Goal: Task Accomplishment & Management: Use online tool/utility

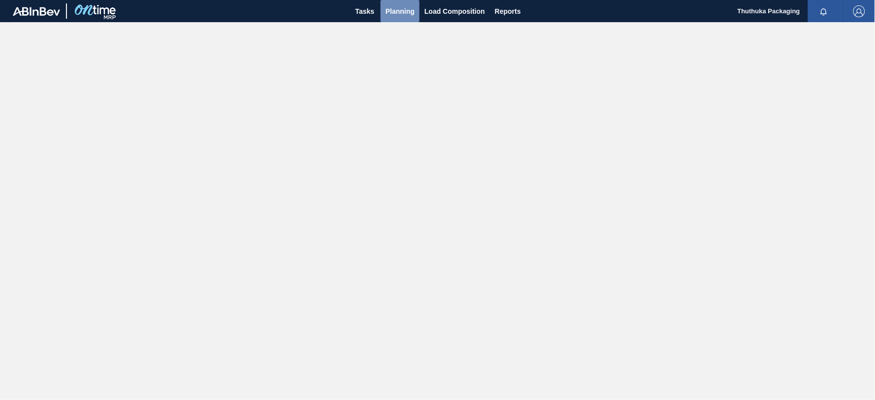
click at [395, 11] on span "Planning" at bounding box center [400, 11] width 29 height 12
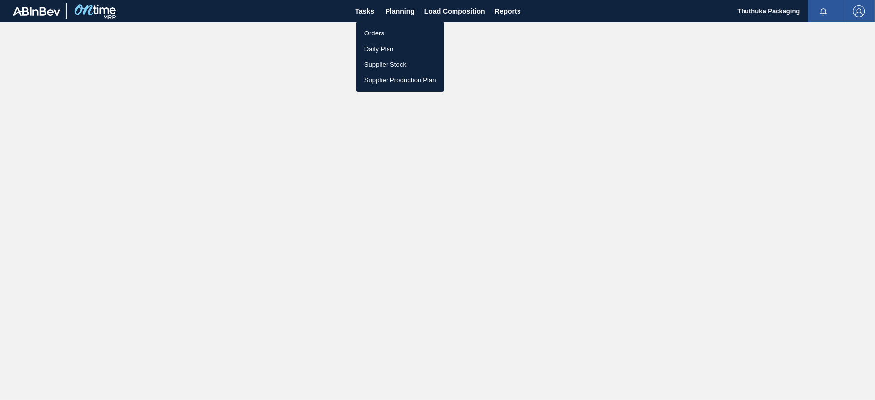
click at [379, 31] on li "Orders" at bounding box center [401, 34] width 88 height 16
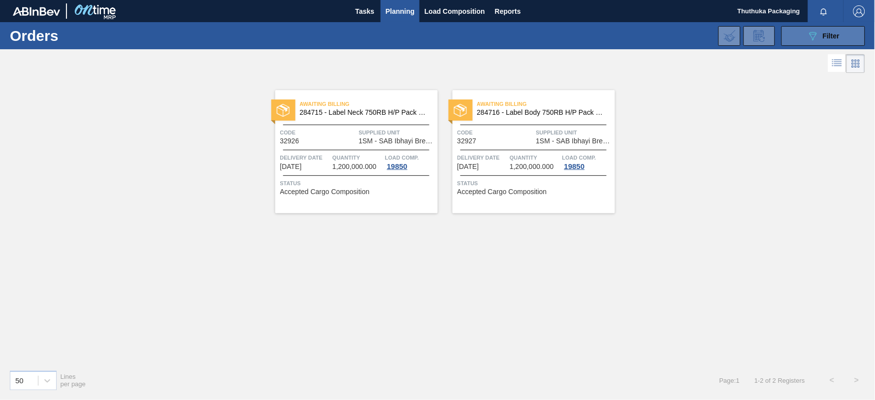
click at [808, 36] on icon "089F7B8B-B2A5-4AFE-B5C0-19BA573D28AC" at bounding box center [813, 36] width 12 height 12
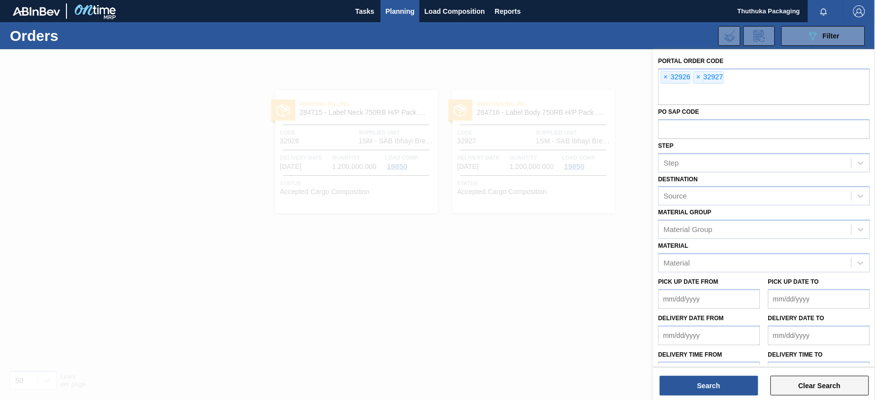
click at [799, 387] on button "Clear Search" at bounding box center [820, 386] width 99 height 20
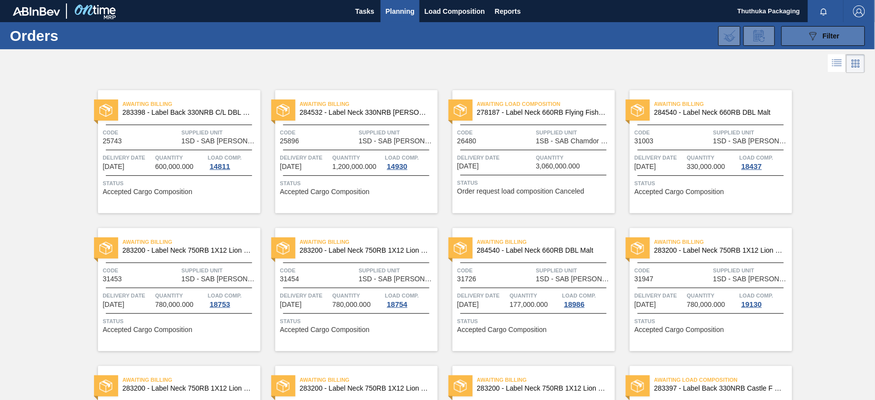
click at [801, 34] on button "089F7B8B-B2A5-4AFE-B5C0-19BA573D28AC Filter" at bounding box center [824, 36] width 84 height 20
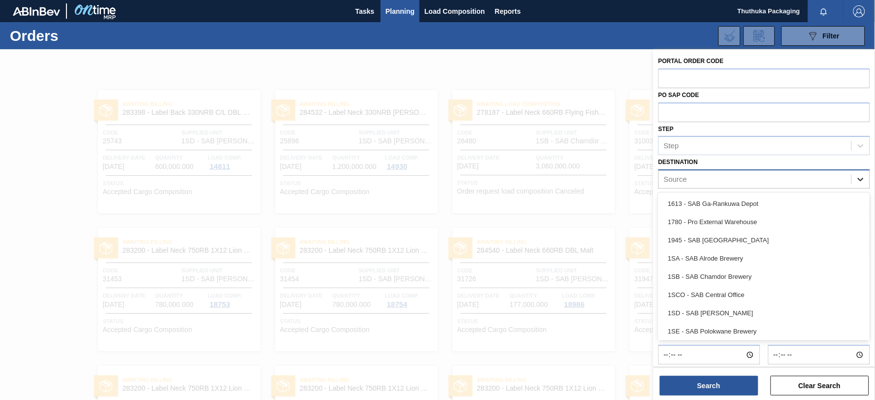
click at [860, 177] on icon at bounding box center [861, 179] width 10 height 10
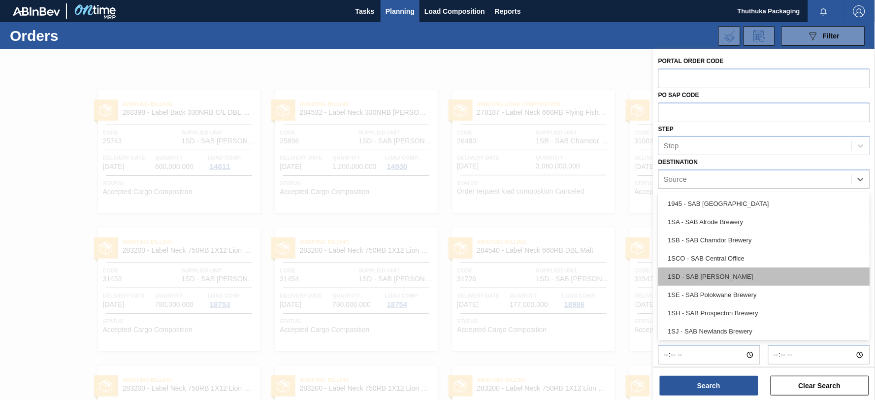
scroll to position [56, 0]
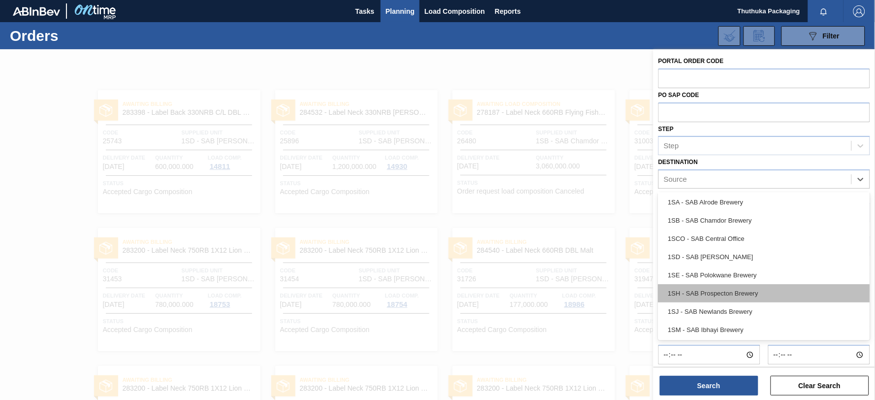
click at [755, 292] on div "1SH - SAB Prospecton Brewery" at bounding box center [765, 293] width 212 height 18
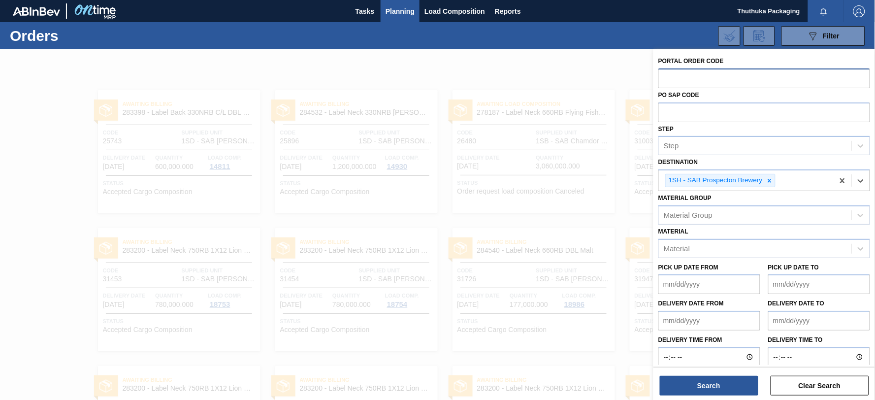
click at [696, 79] on input "text" at bounding box center [765, 77] width 212 height 19
type input "32936"
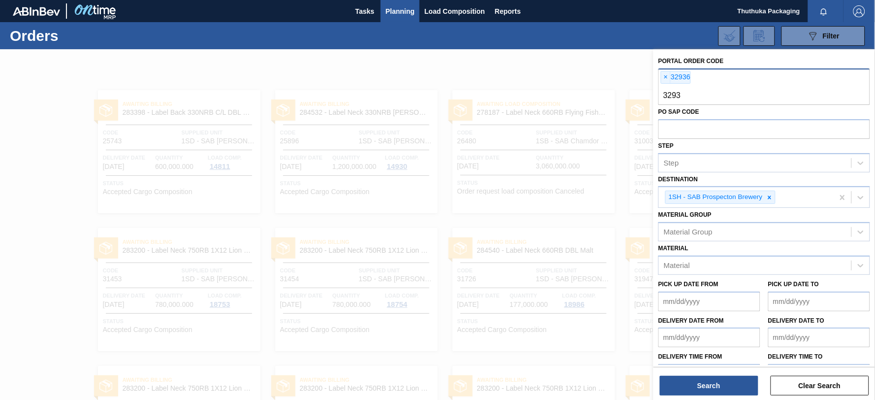
type input "32938"
type input "2"
type input "32939"
click at [712, 383] on button "Search" at bounding box center [709, 386] width 99 height 20
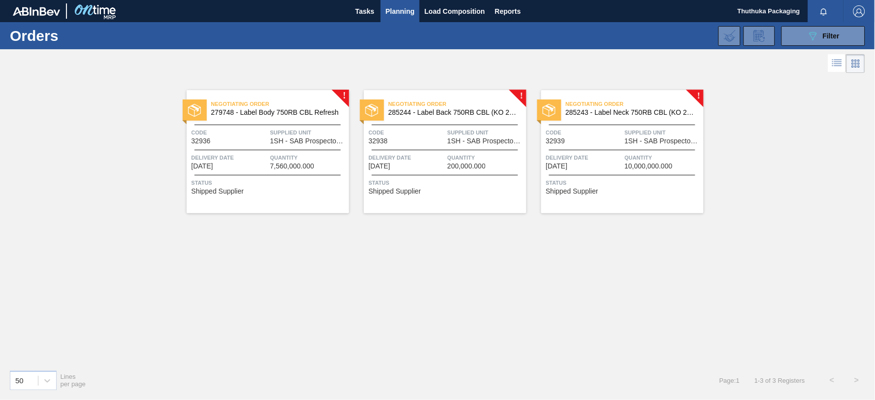
click at [275, 111] on span "279748 - Label Body 750RB CBL Refresh" at bounding box center [276, 112] width 130 height 7
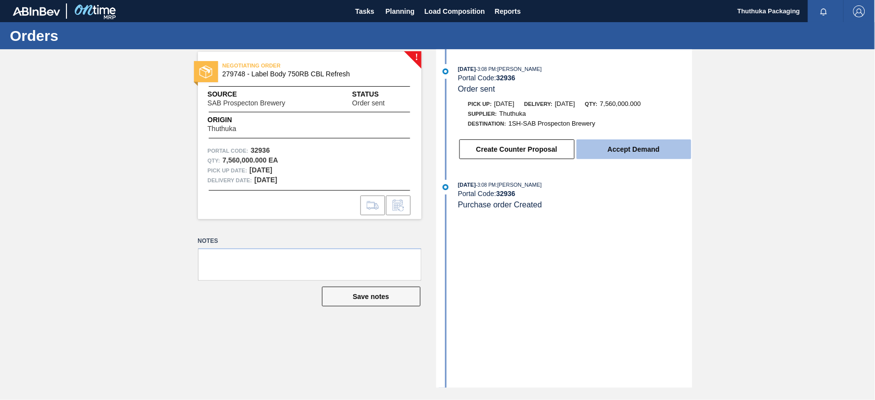
click at [593, 155] on button "Accept Demand" at bounding box center [634, 149] width 115 height 20
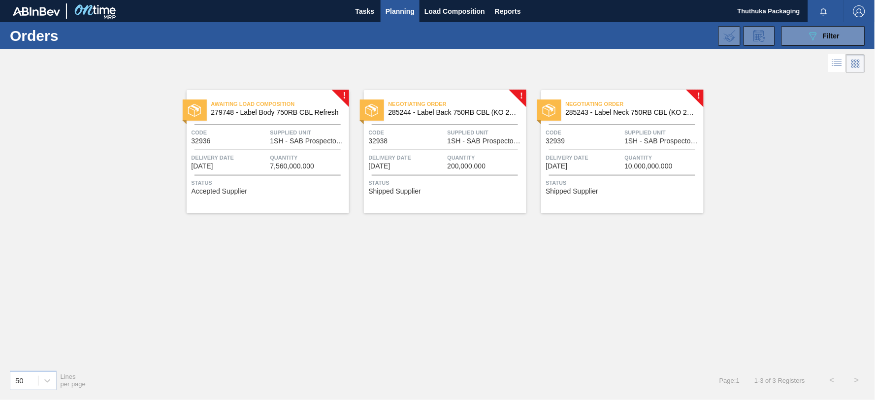
click at [479, 116] on span "285244 - Label Back 750RB CBL (KO 2025)" at bounding box center [454, 112] width 130 height 7
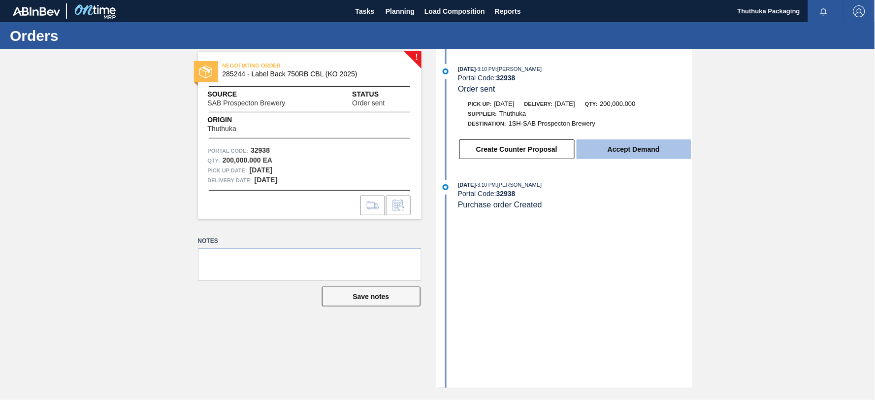
click at [646, 155] on button "Accept Demand" at bounding box center [634, 149] width 115 height 20
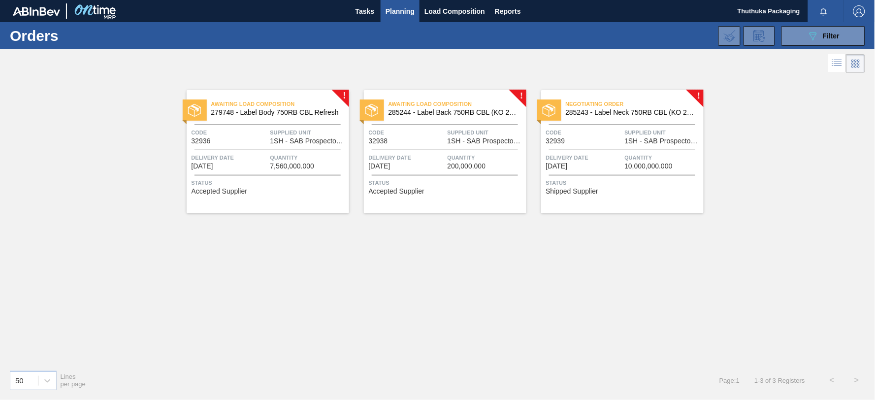
click at [612, 110] on span "285243 - Label Neck 750RB CBL (KO 2025)" at bounding box center [631, 112] width 130 height 7
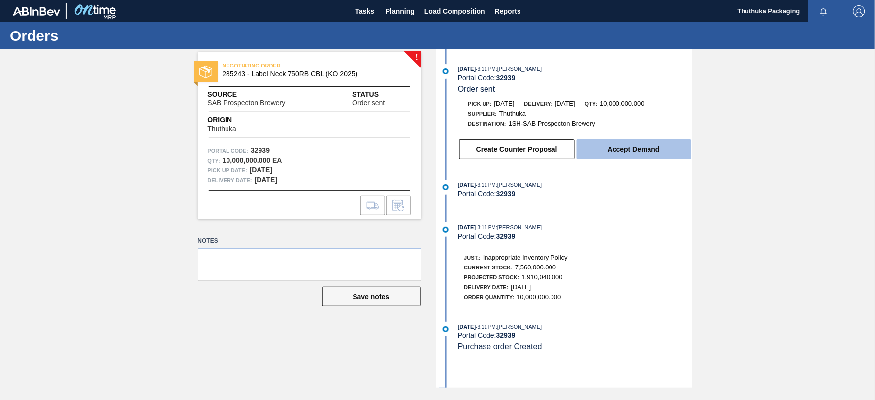
click at [609, 149] on button "Accept Demand" at bounding box center [634, 149] width 115 height 20
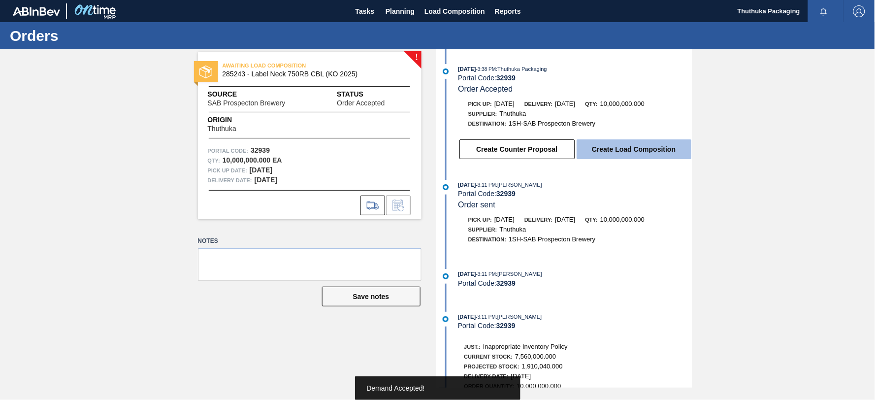
click at [612, 147] on button "Create Load Composition" at bounding box center [634, 149] width 115 height 20
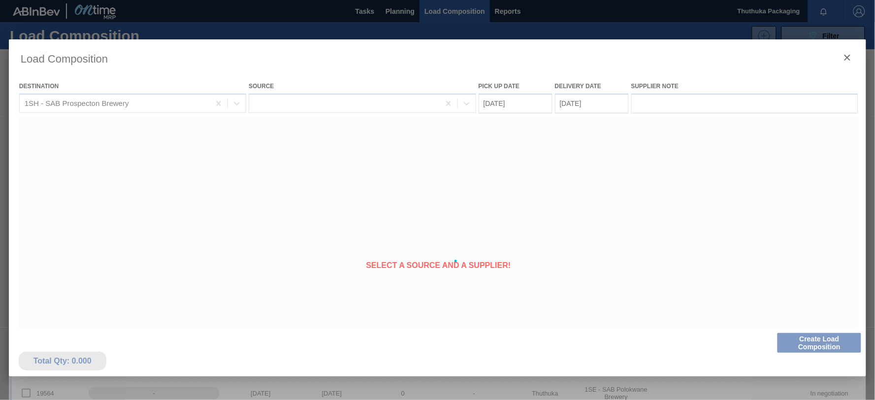
type Date "[DATE]"
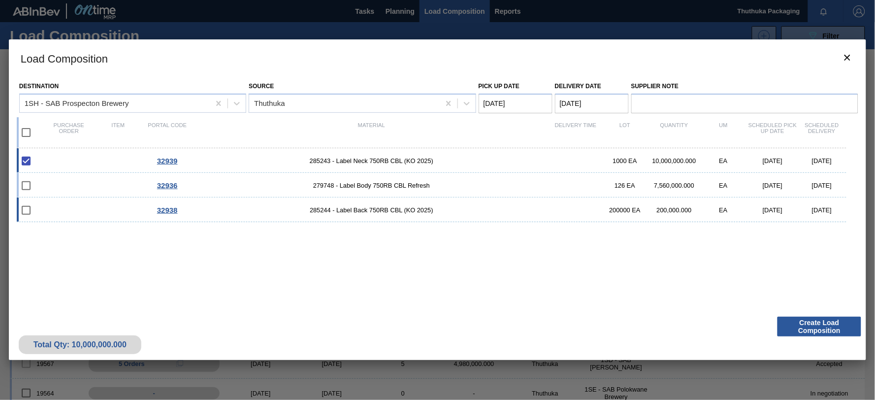
drag, startPoint x: 352, startPoint y: 188, endPoint x: 365, endPoint y: 198, distance: 16.8
click at [352, 188] on span "279748 - Label Body 750RB CBL Refresh" at bounding box center [371, 185] width 359 height 7
checkbox input "true"
click at [365, 208] on span "285244 - Label Back 750RB CBL (KO 2025)" at bounding box center [371, 209] width 359 height 7
checkbox input "true"
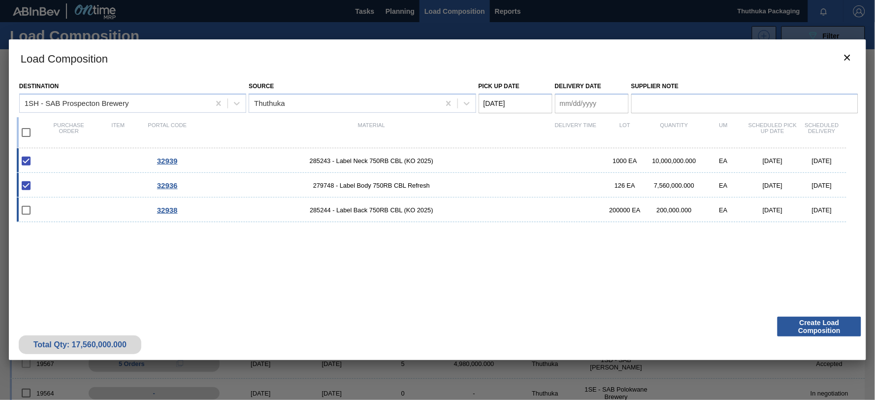
checkbox input "true"
click at [529, 101] on Date "[DATE]" at bounding box center [516, 104] width 74 height 20
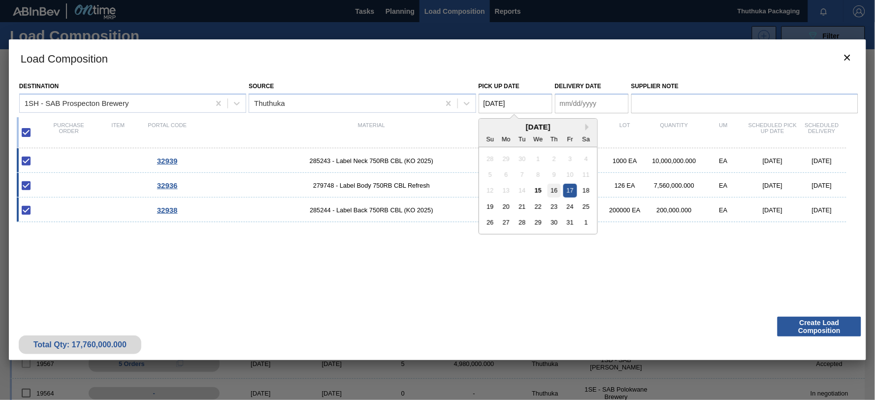
click at [555, 193] on div "16" at bounding box center [554, 190] width 13 height 13
type Date "[DATE]"
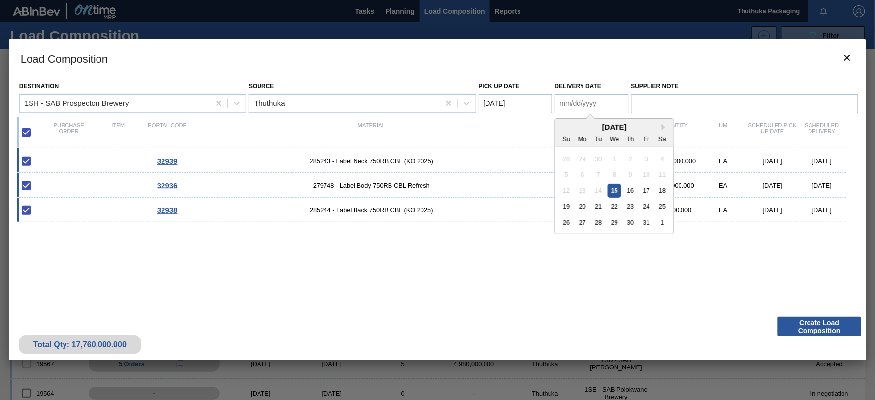
click at [588, 105] on Date "Delivery Date" at bounding box center [592, 104] width 74 height 20
click at [648, 190] on div "17" at bounding box center [646, 190] width 13 height 13
type Date "[DATE]"
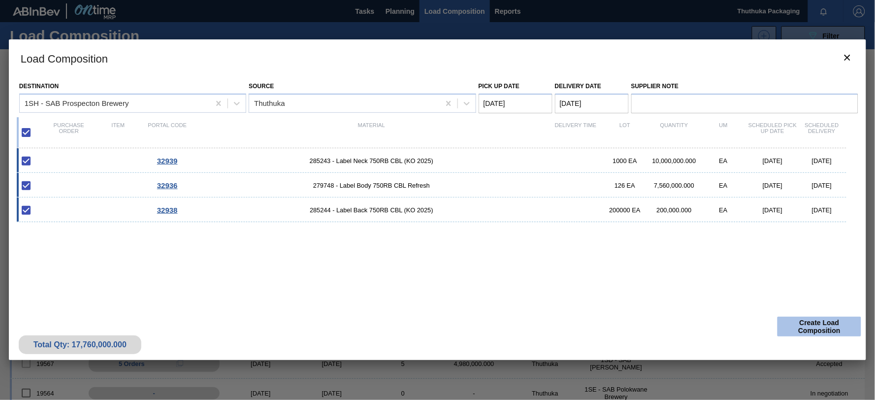
click at [798, 328] on button "Create Load Composition" at bounding box center [820, 327] width 84 height 20
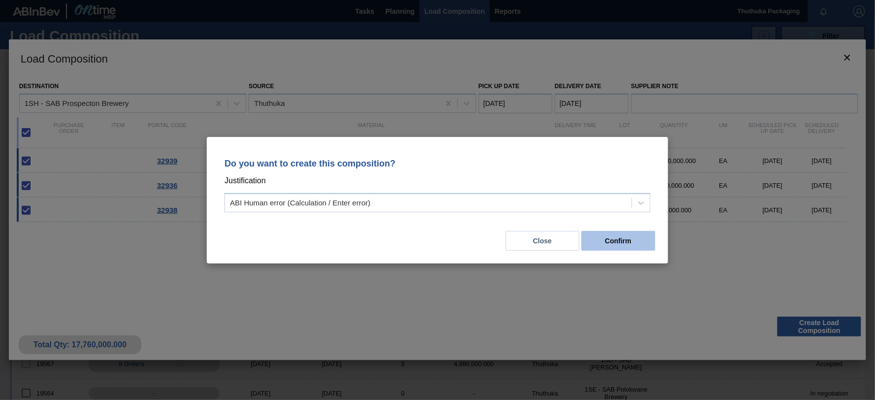
click at [619, 234] on button "Confirm" at bounding box center [619, 241] width 74 height 20
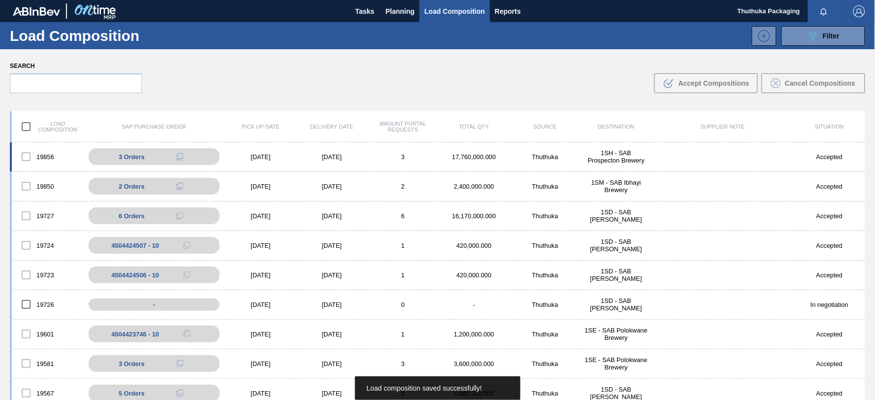
click at [491, 159] on div "17,760,000.000" at bounding box center [474, 156] width 71 height 7
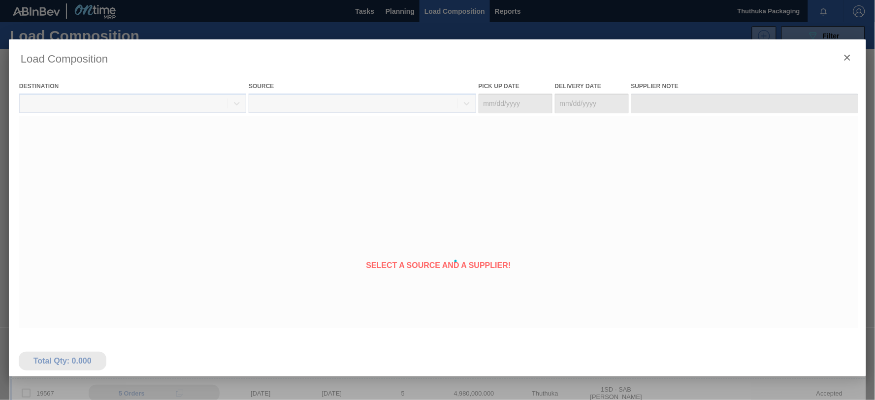
type Date "[DATE]"
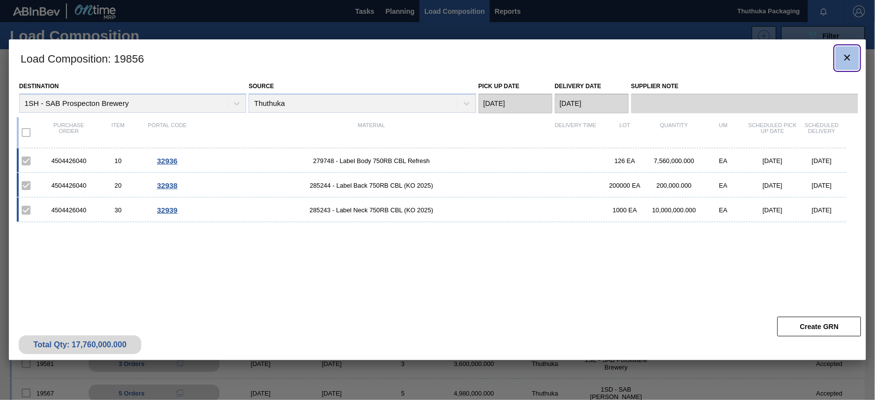
click at [848, 54] on icon "botão de ícone" at bounding box center [848, 58] width 12 height 12
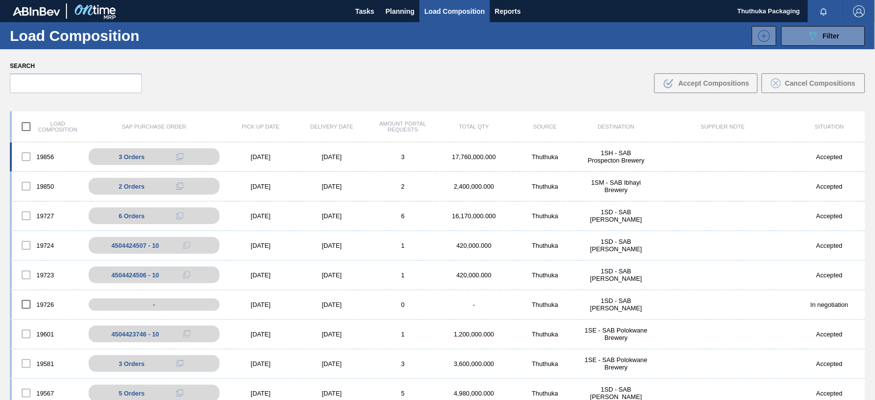
click at [488, 158] on div "17,760,000.000" at bounding box center [474, 156] width 71 height 7
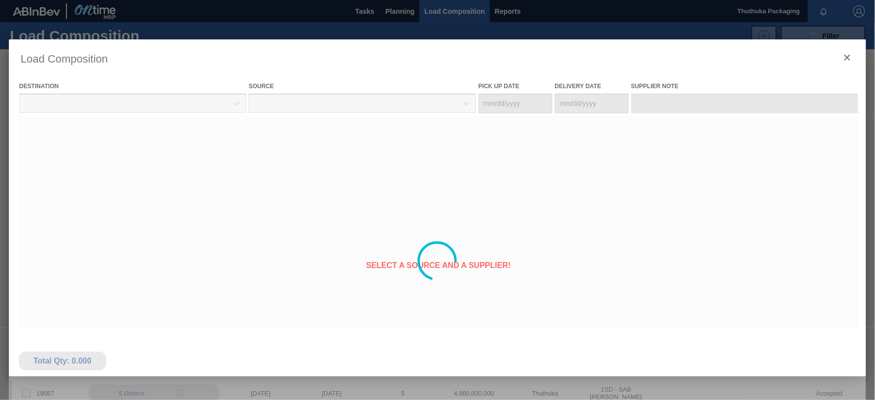
type Date "[DATE]"
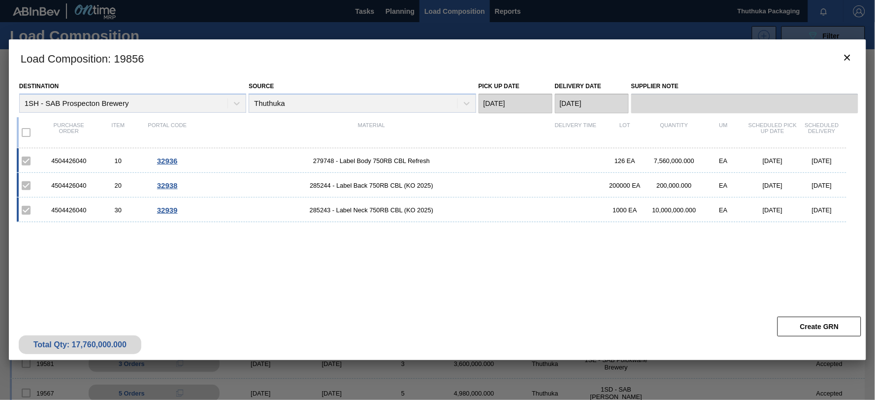
click at [79, 161] on div "4504426040" at bounding box center [68, 160] width 49 height 7
copy div "4504426040"
click at [328, 161] on span "279748 - Label Body 750RB CBL Refresh" at bounding box center [371, 160] width 359 height 7
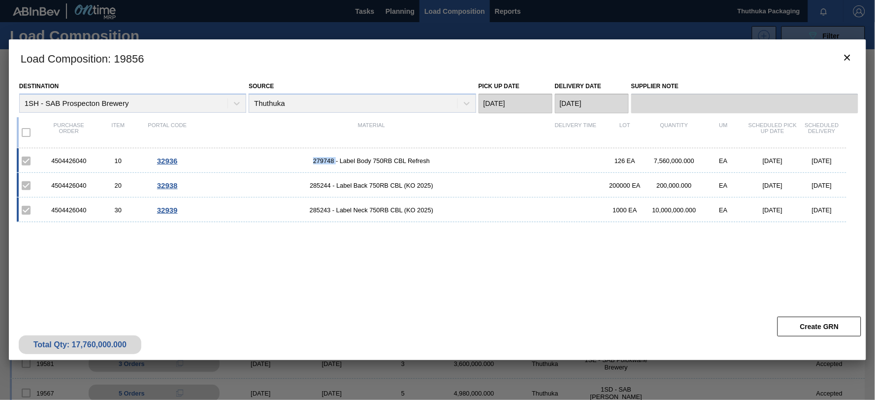
copy span "279748"
click at [319, 186] on span "285244 - Label Back 750RB CBL (KO 2025)" at bounding box center [371, 185] width 359 height 7
copy span "285244"
click at [318, 207] on span "285243 - Label Neck 750RB CBL (KO 2025)" at bounding box center [371, 209] width 359 height 7
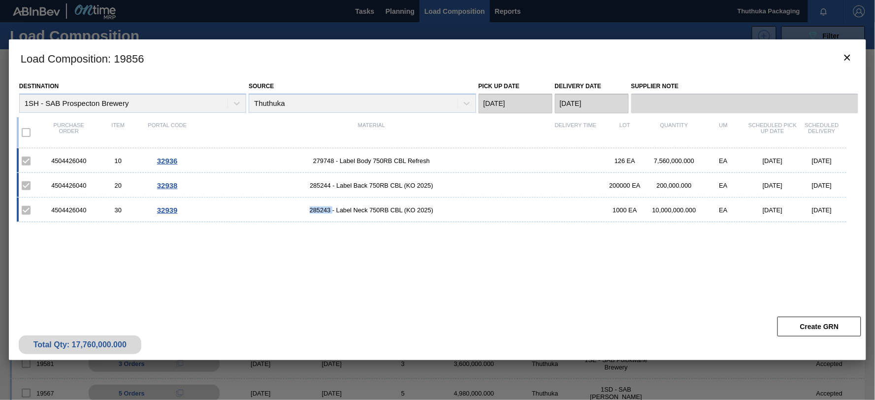
click at [318, 207] on span "285243 - Label Neck 750RB CBL (KO 2025)" at bounding box center [371, 209] width 359 height 7
copy span "285243"
click at [850, 56] on icon "botão de ícone" at bounding box center [848, 58] width 12 height 12
